Goal: Information Seeking & Learning: Learn about a topic

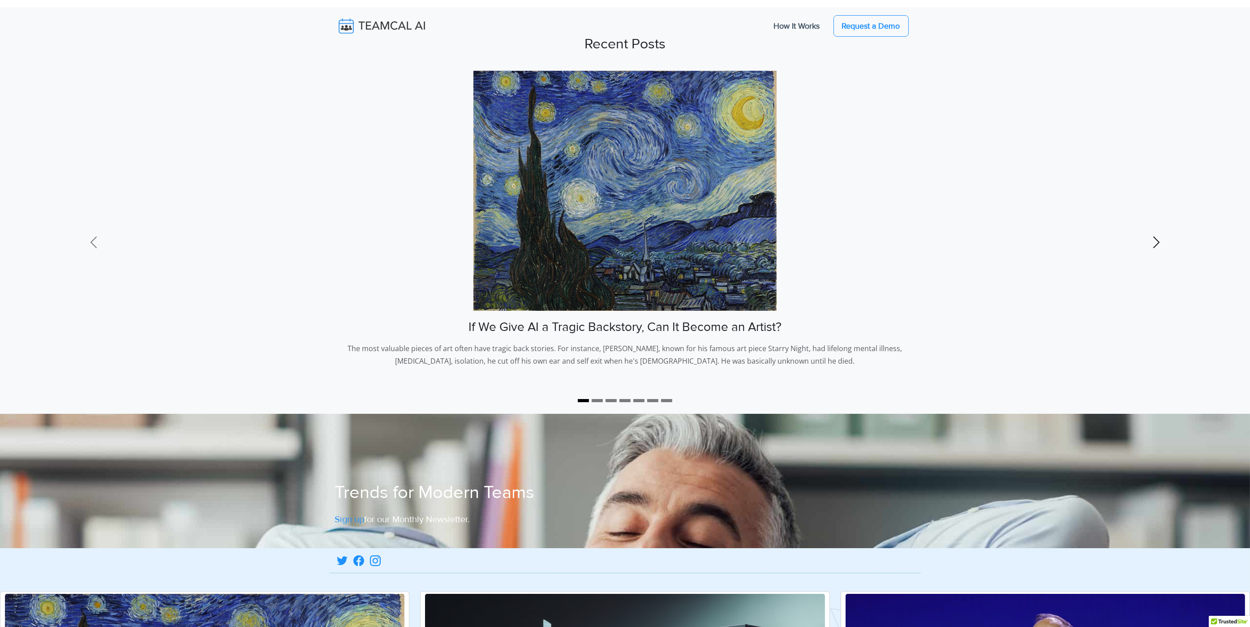
click at [1160, 241] on span at bounding box center [1156, 242] width 14 height 14
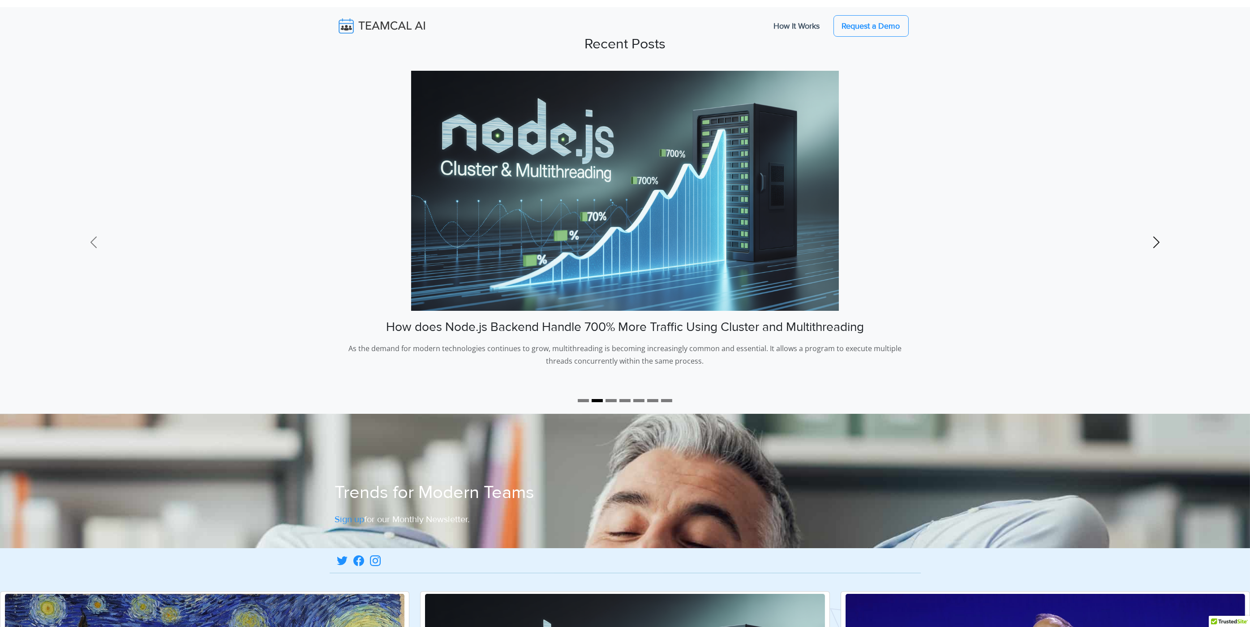
click at [1160, 241] on span at bounding box center [1156, 242] width 14 height 14
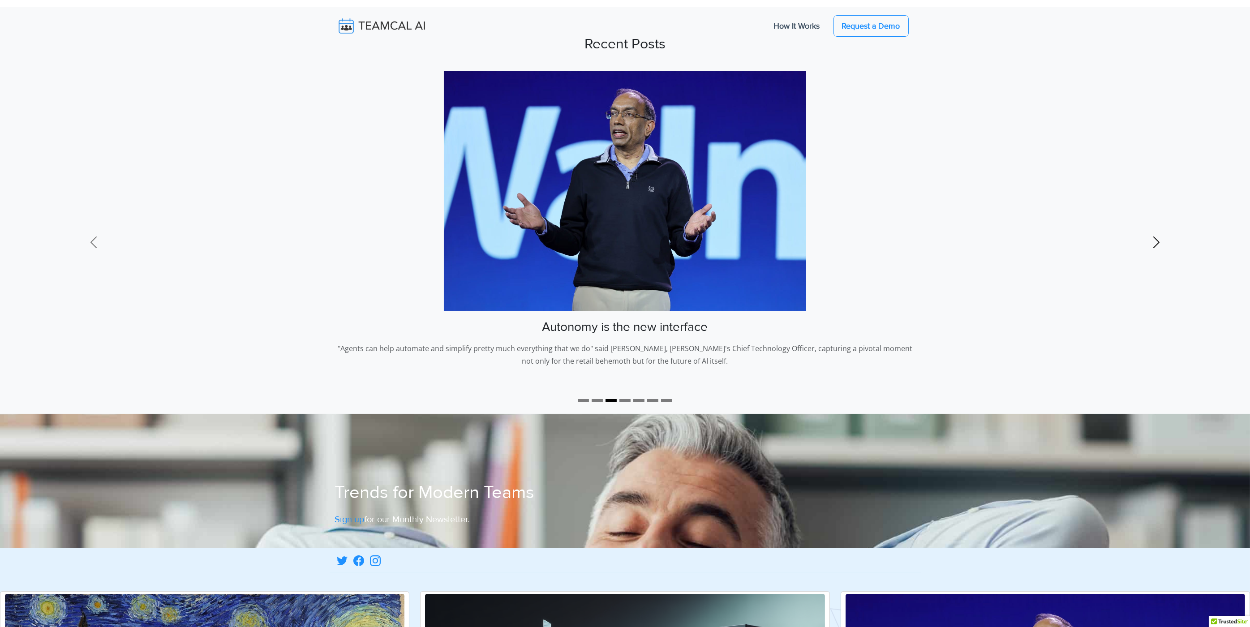
click at [1160, 241] on span at bounding box center [1156, 242] width 14 height 14
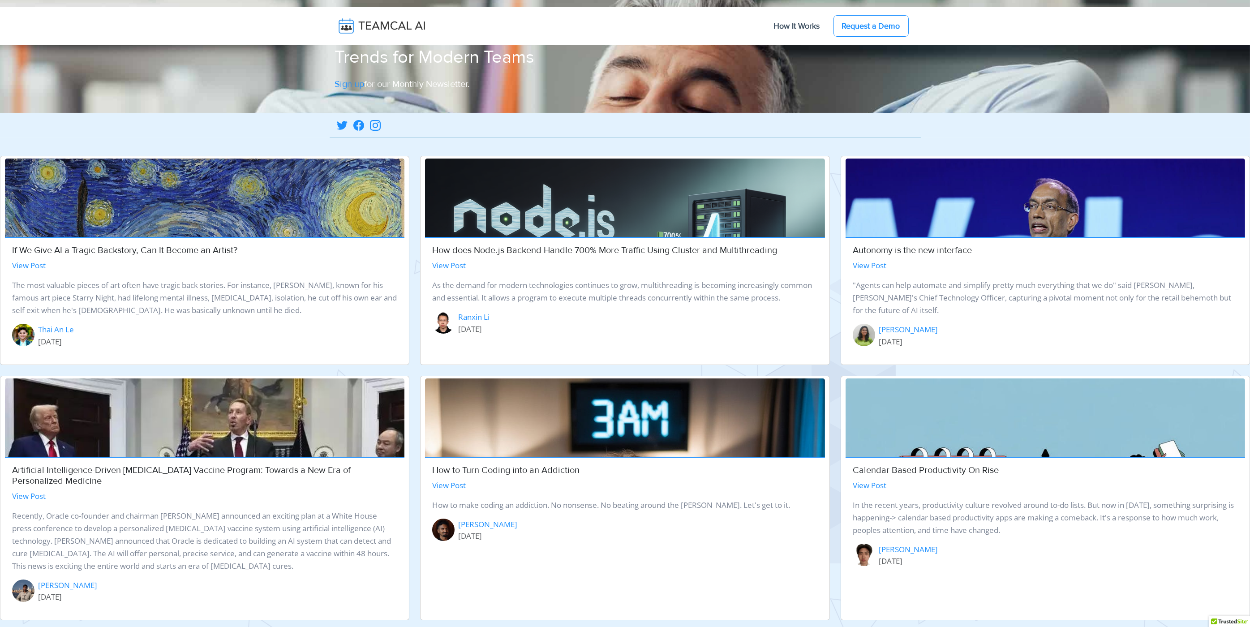
scroll to position [552, 0]
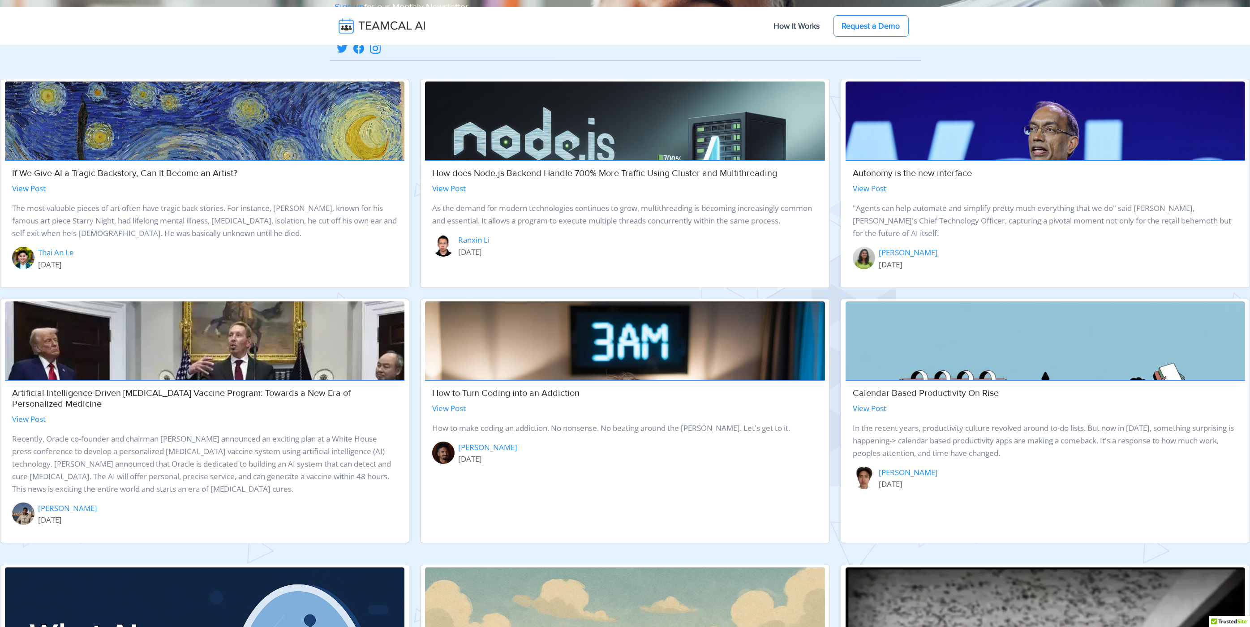
click at [643, 107] on img at bounding box center [624, 193] width 399 height 224
click at [960, 116] on img at bounding box center [1044, 213] width 399 height 265
click at [187, 99] on img at bounding box center [204, 239] width 399 height 316
click at [542, 106] on img at bounding box center [624, 193] width 399 height 224
click at [874, 121] on img at bounding box center [1044, 213] width 399 height 265
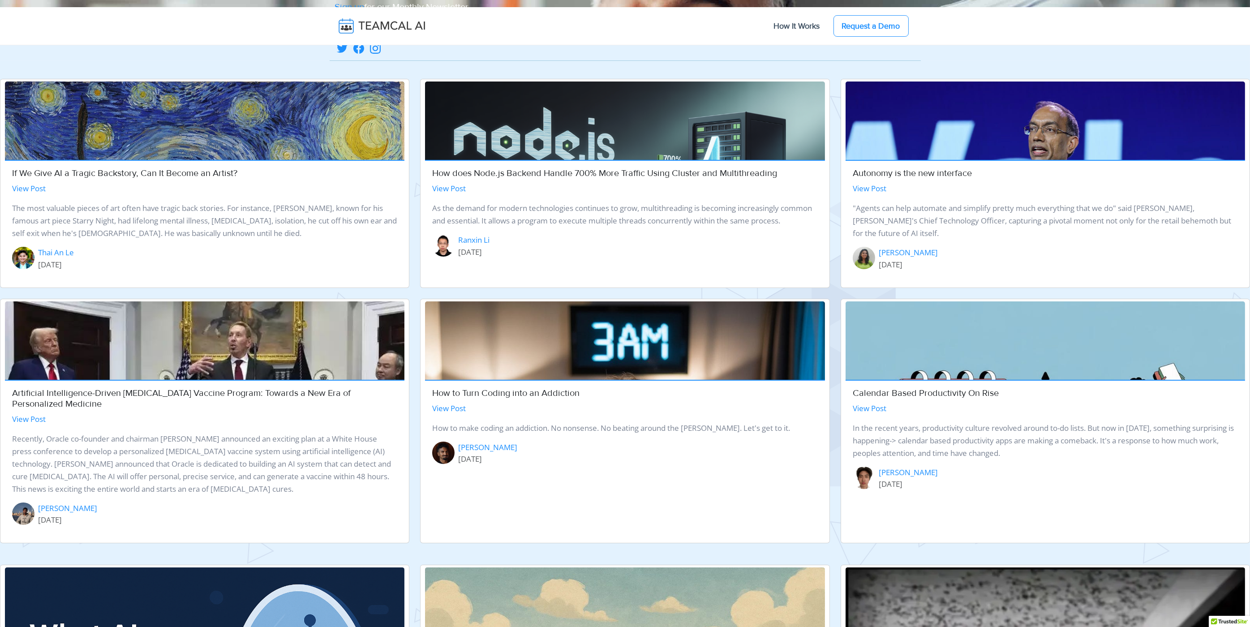
drag, startPoint x: 559, startPoint y: 113, endPoint x: 459, endPoint y: 121, distance: 100.2
click at [559, 113] on img at bounding box center [624, 193] width 399 height 224
click at [281, 119] on img at bounding box center [204, 239] width 399 height 316
click at [527, 126] on img at bounding box center [624, 193] width 399 height 224
click at [967, 160] on div "Autonomy is the new interface View Post "Agents can help automate and simplify …" at bounding box center [1044, 222] width 399 height 125
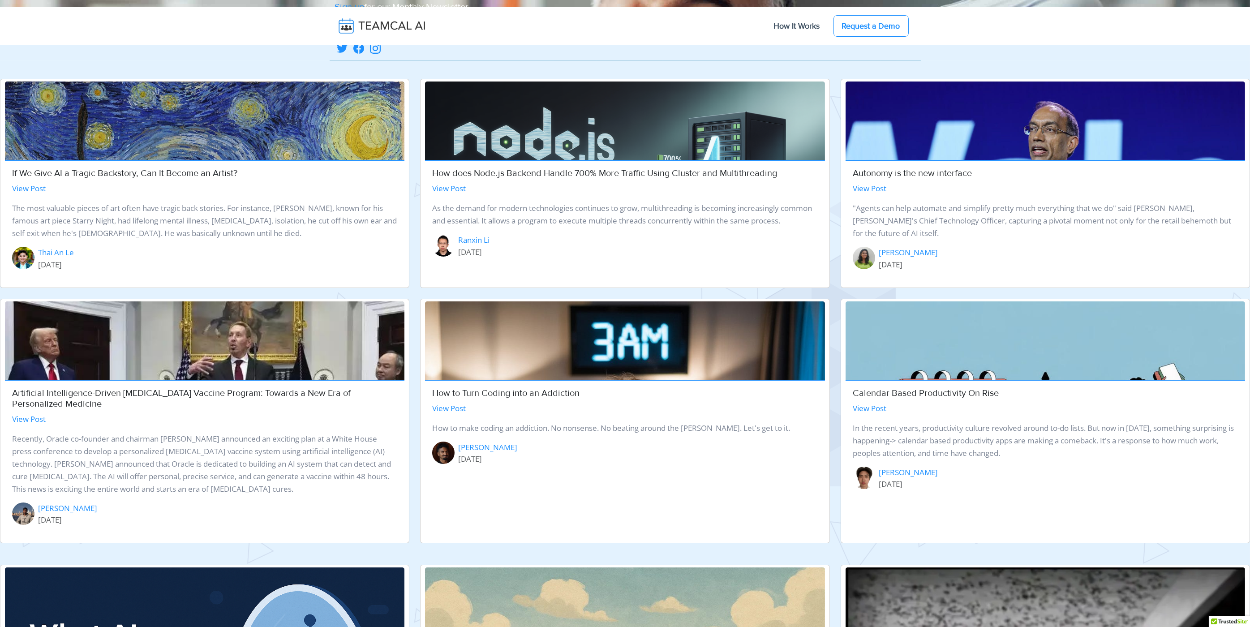
scroll to position [642, 0]
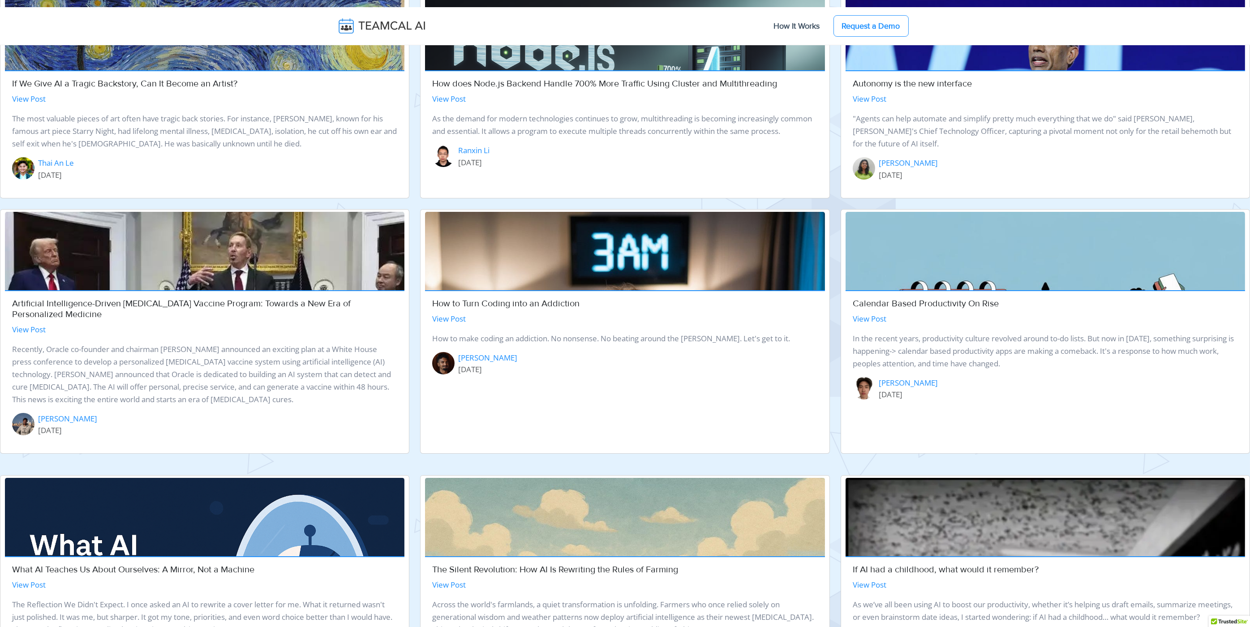
click at [878, 227] on img at bounding box center [1044, 411] width 399 height 399
click at [340, 228] on img at bounding box center [204, 362] width 399 height 300
click at [572, 231] on img at bounding box center [624, 411] width 399 height 399
click at [637, 235] on img at bounding box center [624, 411] width 399 height 399
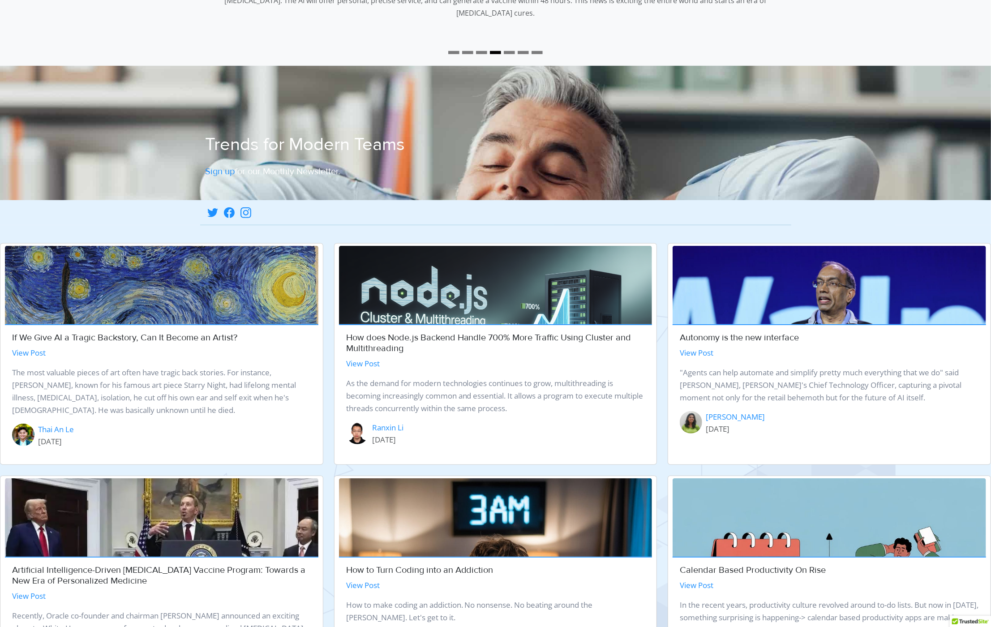
scroll to position [0, 0]
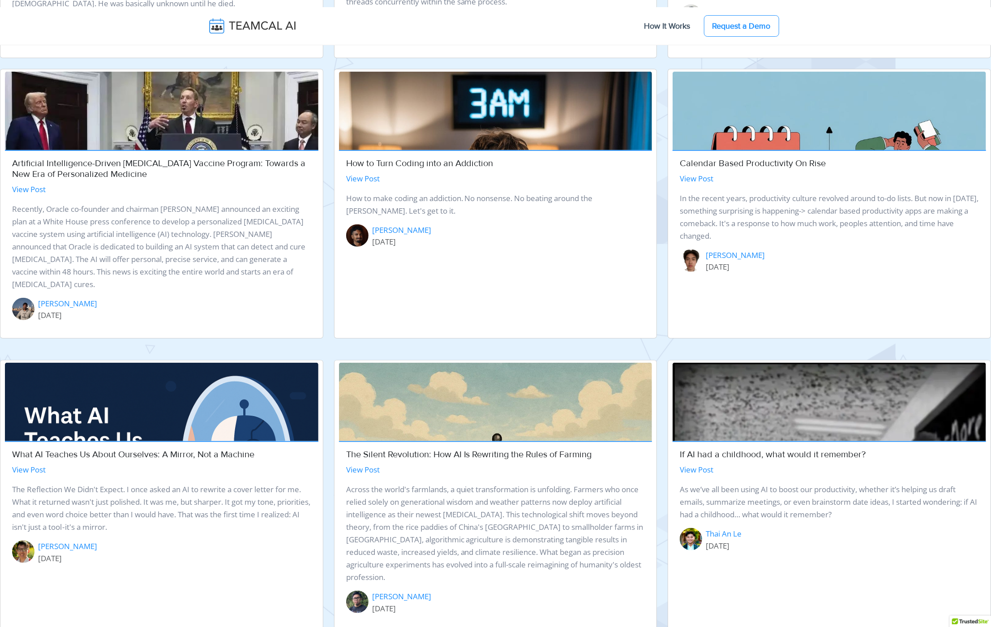
scroll to position [1147, 0]
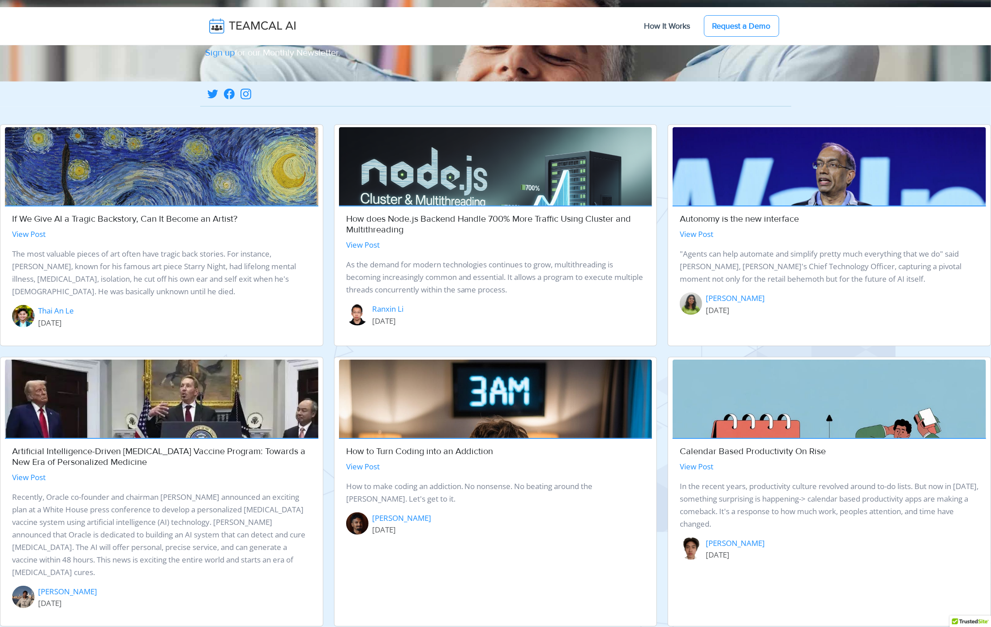
scroll to position [466, 0]
click at [487, 186] on img at bounding box center [495, 216] width 313 height 176
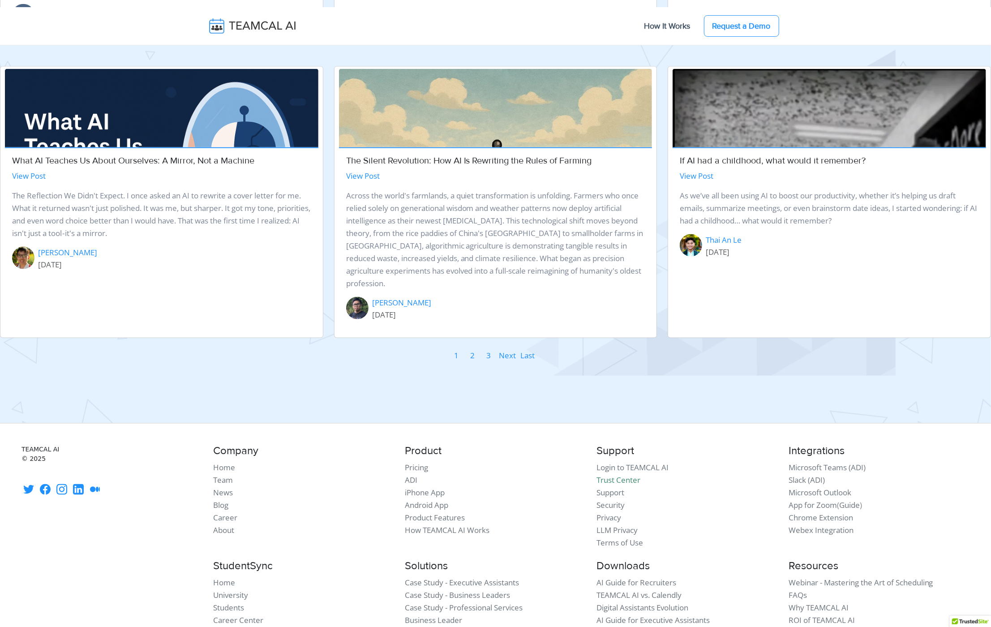
scroll to position [1147, 0]
